Goal: Information Seeking & Learning: Learn about a topic

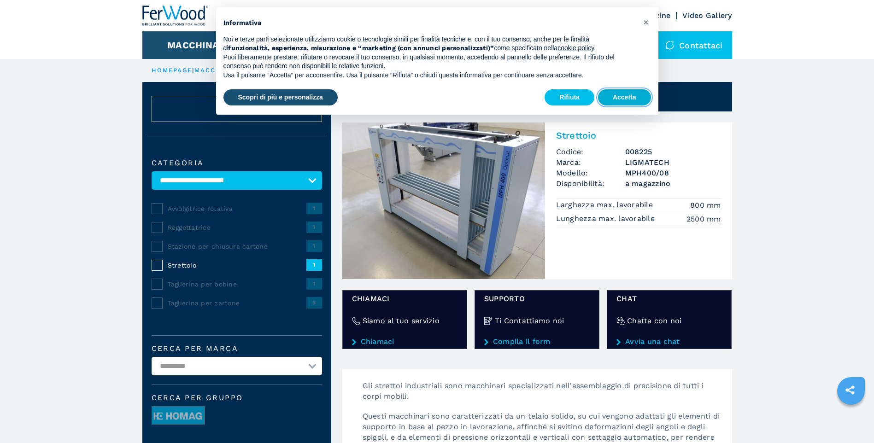
click at [622, 96] on button "Accetta" at bounding box center [624, 97] width 53 height 17
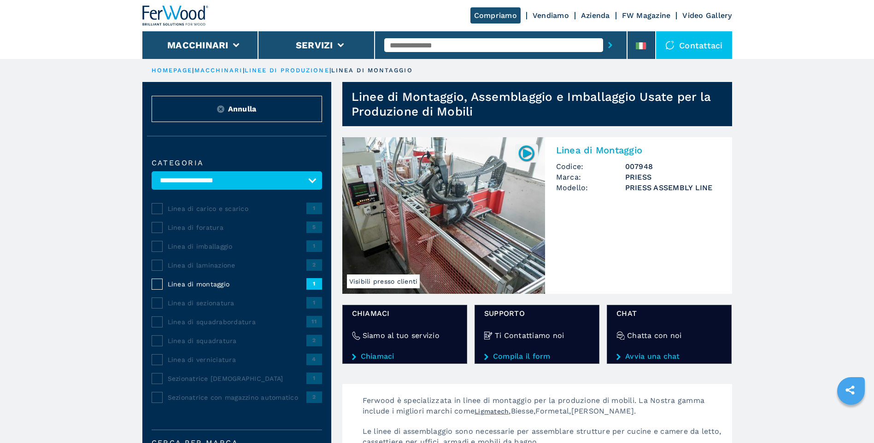
click at [443, 187] on img at bounding box center [443, 215] width 203 height 157
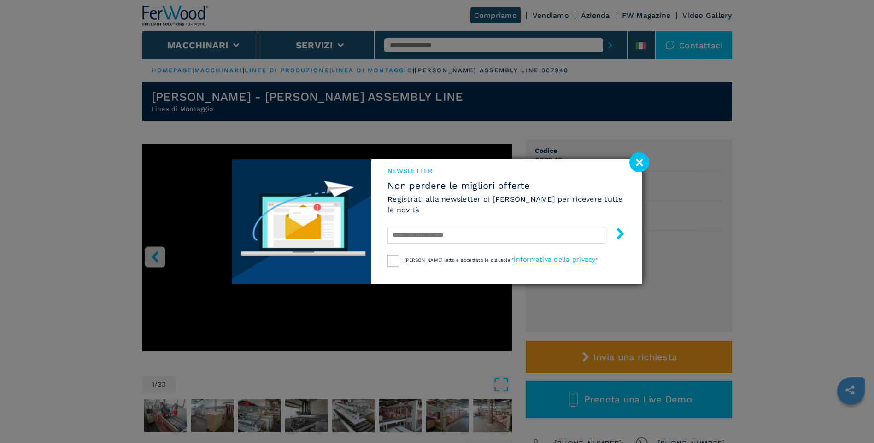
click at [641, 164] on image at bounding box center [639, 162] width 20 height 20
